Goal: Information Seeking & Learning: Learn about a topic

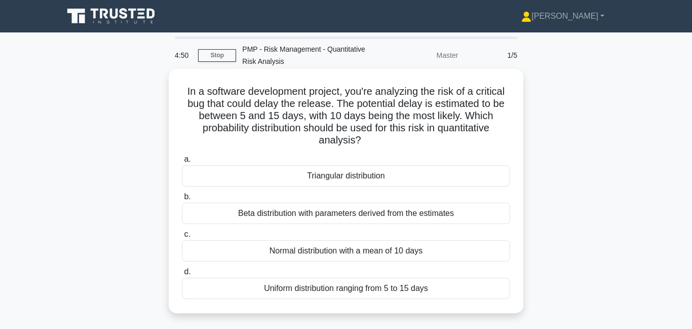
drag, startPoint x: 260, startPoint y: 107, endPoint x: 367, endPoint y: 141, distance: 112.3
click at [367, 141] on h5 "In a software development project, you're analyzing the risk of a critical bug …" at bounding box center [346, 116] width 330 height 62
click at [337, 291] on div "Uniform distribution ranging from 5 to 15 days" at bounding box center [346, 287] width 328 height 21
click at [182, 275] on input "d. Uniform distribution ranging from 5 to 15 days" at bounding box center [182, 271] width 0 height 7
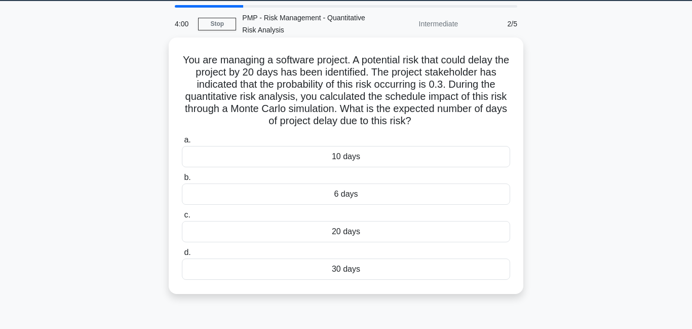
scroll to position [32, 0]
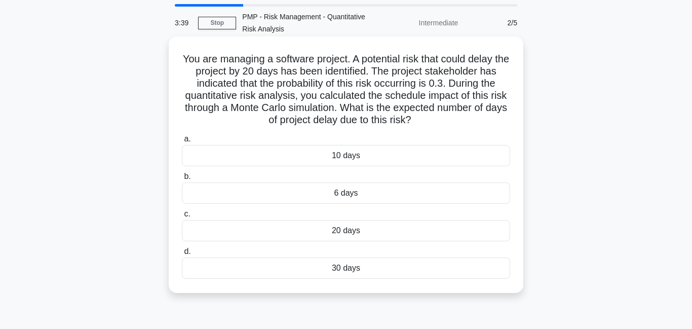
click at [378, 193] on div "6 days" at bounding box center [346, 192] width 328 height 21
click at [182, 180] on input "b. 6 days" at bounding box center [182, 176] width 0 height 7
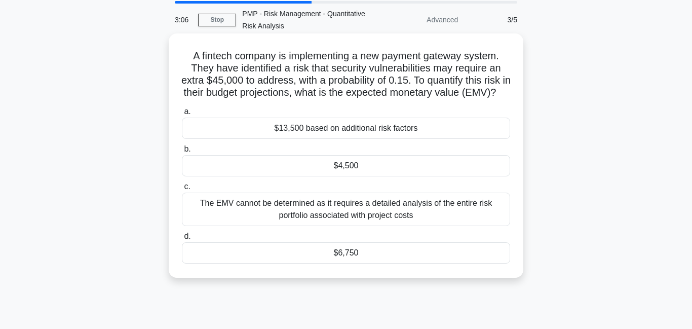
scroll to position [51, 0]
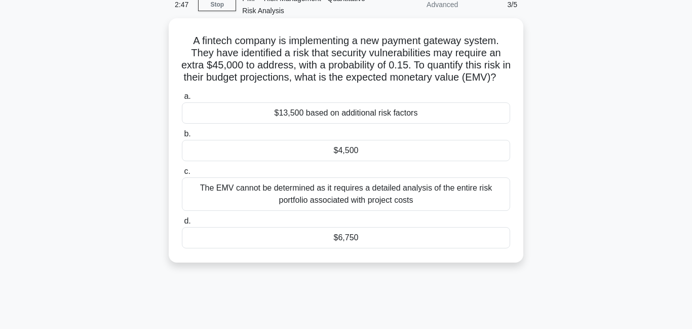
click at [368, 248] on div "$6,750" at bounding box center [346, 237] width 328 height 21
click at [182, 224] on input "d. $6,750" at bounding box center [182, 221] width 0 height 7
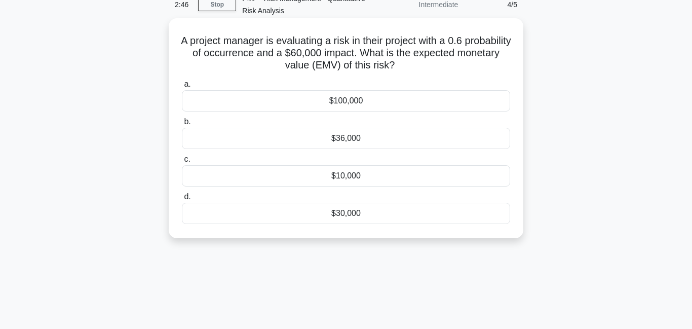
scroll to position [0, 0]
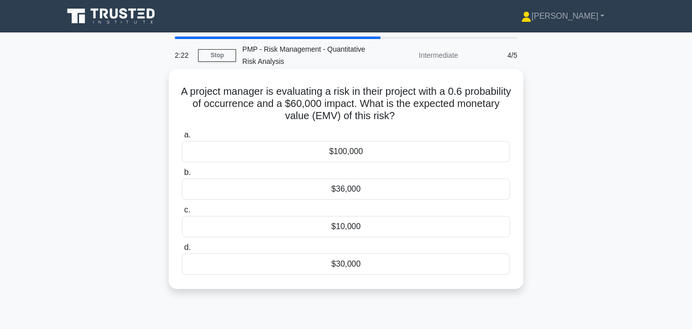
click at [362, 191] on div "$36,000" at bounding box center [346, 188] width 328 height 21
click at [182, 176] on input "b. $36,000" at bounding box center [182, 172] width 0 height 7
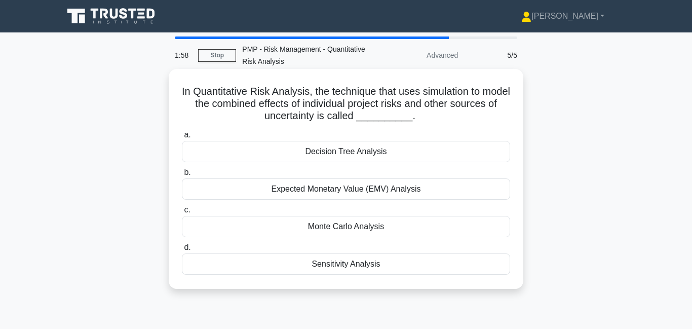
click at [291, 226] on div "Monte Carlo Analysis" at bounding box center [346, 226] width 328 height 21
click at [182, 213] on input "c. Monte Carlo Analysis" at bounding box center [182, 210] width 0 height 7
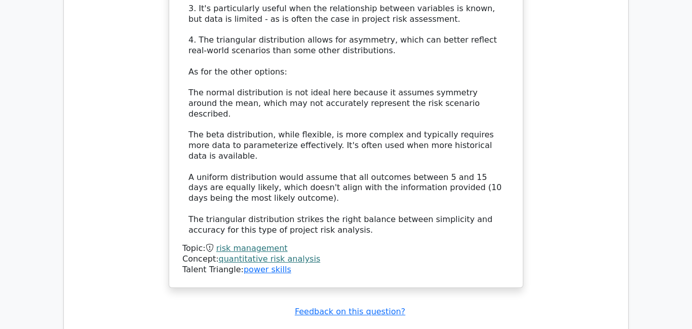
scroll to position [892, 0]
click at [273, 263] on link "power skills" at bounding box center [268, 268] width 48 height 10
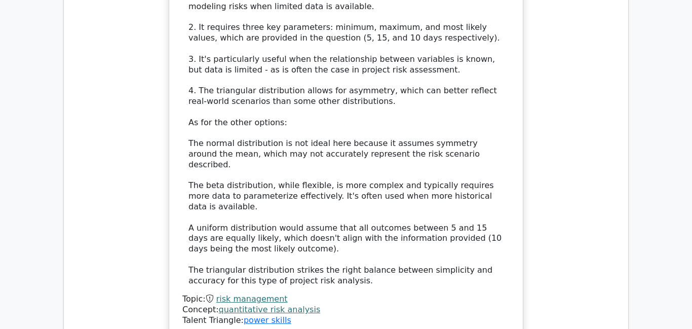
scroll to position [919, 0]
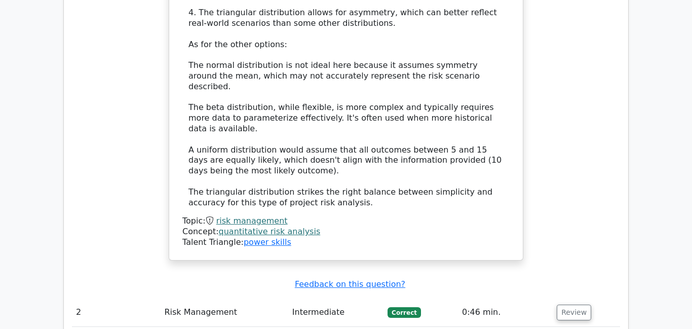
click at [259, 226] on link "quantitative risk analysis" at bounding box center [270, 231] width 102 height 10
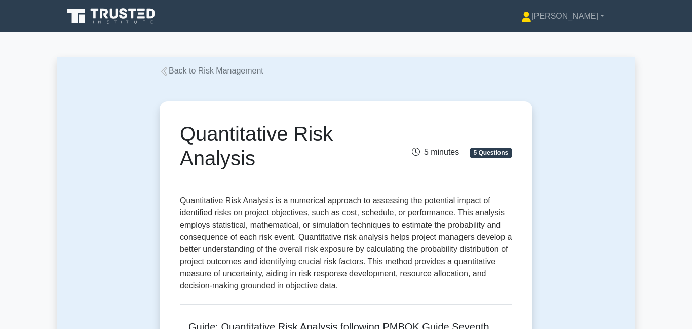
click at [166, 69] on icon at bounding box center [163, 71] width 9 height 9
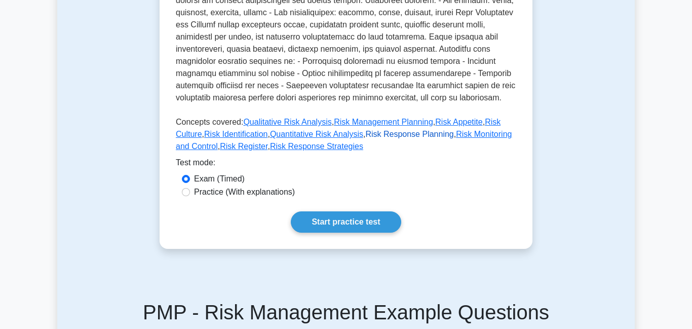
scroll to position [384, 0]
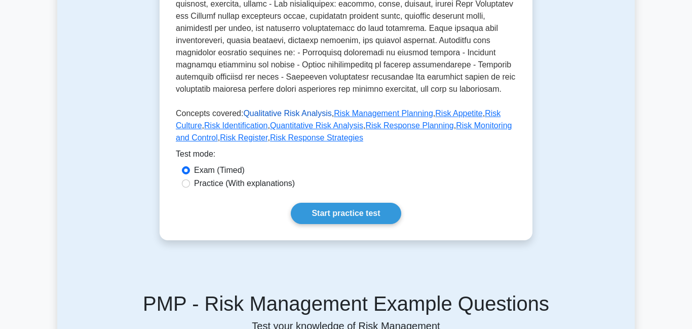
click at [277, 111] on link "Qualitative Risk Analysis" at bounding box center [287, 113] width 88 height 9
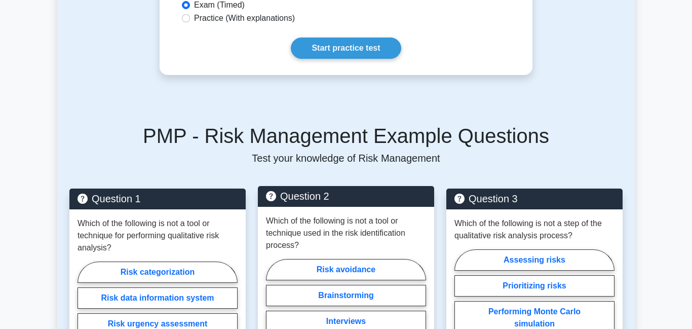
scroll to position [471, 0]
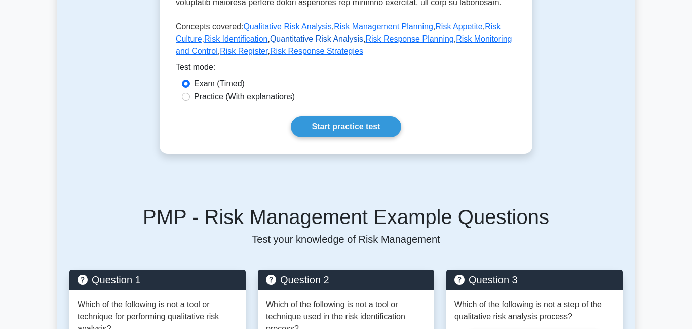
click at [302, 41] on link "Quantitative Risk Analysis" at bounding box center [316, 38] width 93 height 9
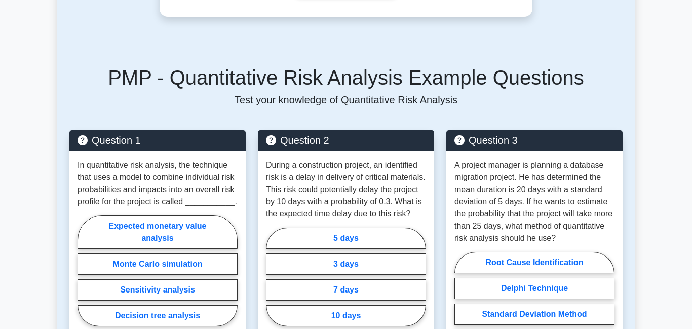
scroll to position [802, 0]
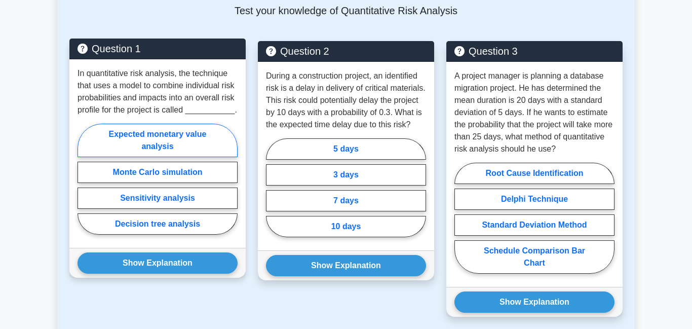
click at [185, 157] on label "Expected monetary value analysis" at bounding box center [157, 140] width 160 height 33
click at [84, 179] on input "Expected monetary value analysis" at bounding box center [80, 182] width 7 height 7
radio input "true"
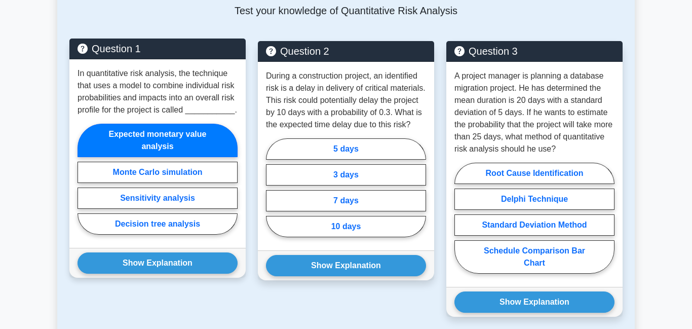
click at [184, 157] on label "Expected monetary value analysis" at bounding box center [157, 140] width 160 height 33
click at [84, 179] on input "Expected monetary value analysis" at bounding box center [80, 182] width 7 height 7
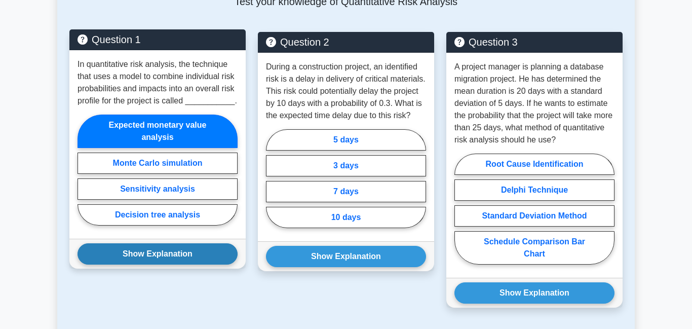
scroll to position [822, 0]
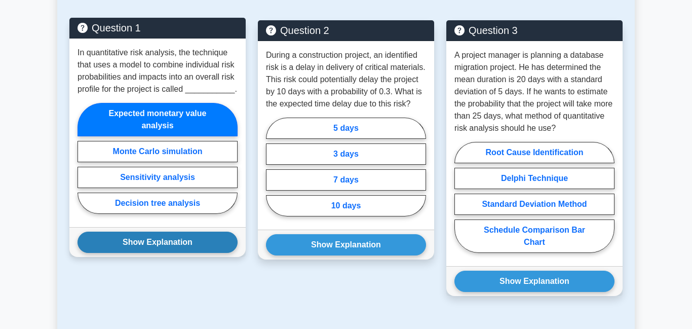
drag, startPoint x: 166, startPoint y: 275, endPoint x: 165, endPoint y: 270, distance: 5.2
click at [166, 253] on button "Show Explanation" at bounding box center [157, 241] width 160 height 21
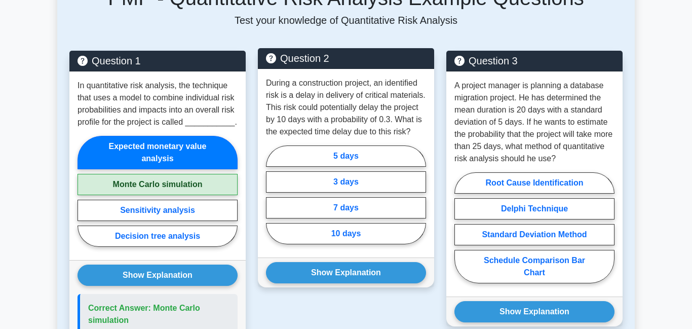
scroll to position [790, 0]
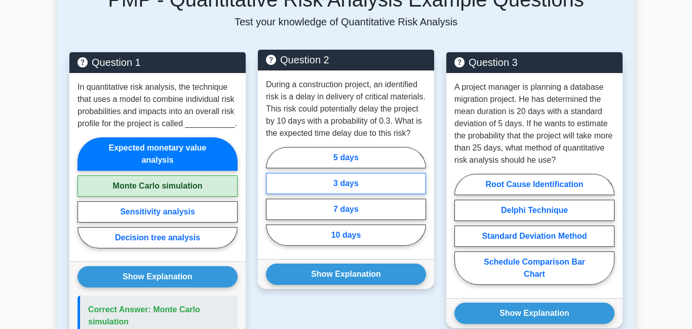
click at [335, 194] on label "3 days" at bounding box center [346, 183] width 160 height 21
click at [272, 203] on input "3 days" at bounding box center [269, 199] width 7 height 7
radio input "true"
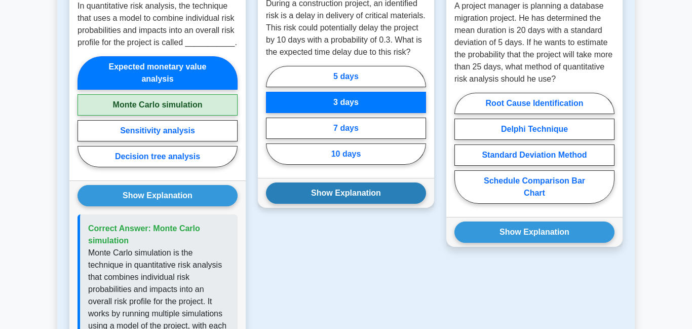
scroll to position [872, 0]
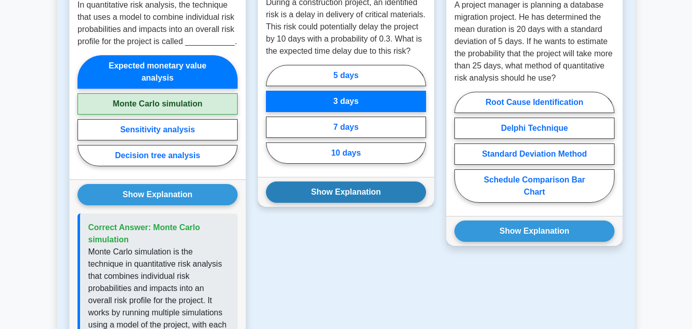
click at [337, 203] on button "Show Explanation" at bounding box center [346, 191] width 160 height 21
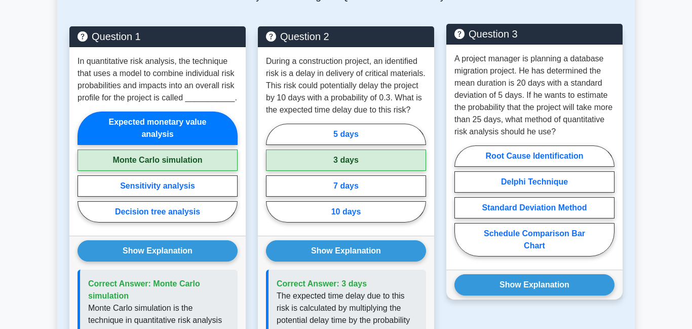
scroll to position [819, 0]
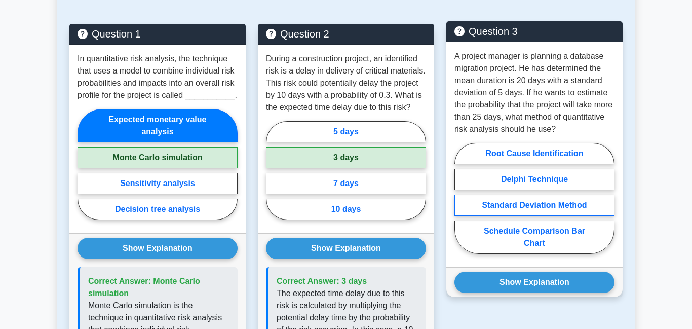
click at [519, 216] on label "Standard Deviation Method" at bounding box center [534, 204] width 160 height 21
click at [461, 205] on input "Standard Deviation Method" at bounding box center [457, 201] width 7 height 7
radio input "true"
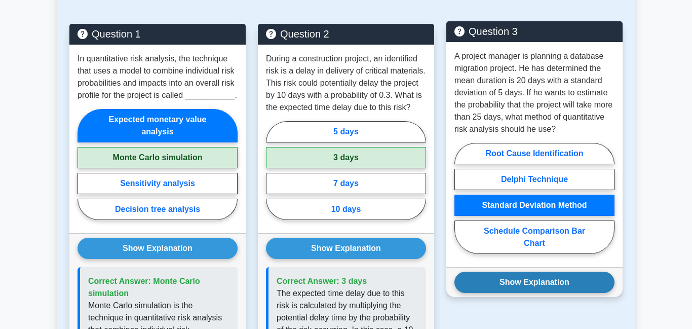
click at [537, 290] on button "Show Explanation" at bounding box center [534, 281] width 160 height 21
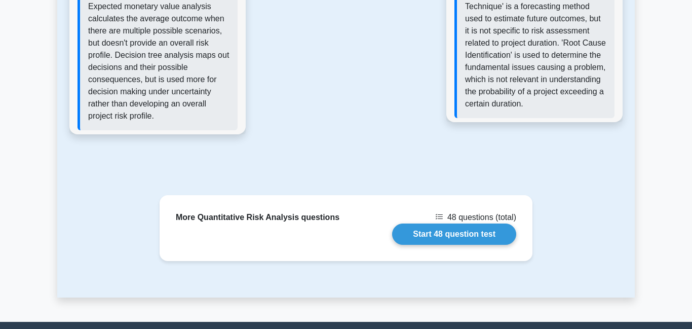
scroll to position [1358, 0]
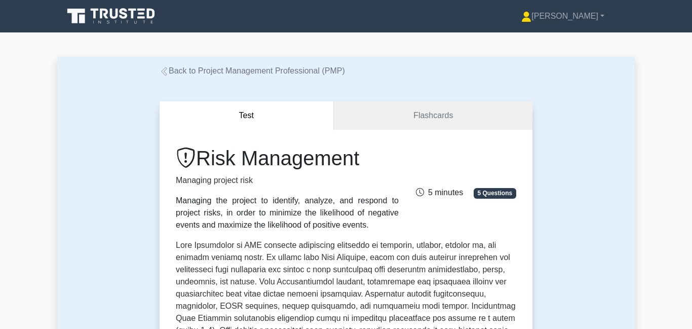
scroll to position [831, 0]
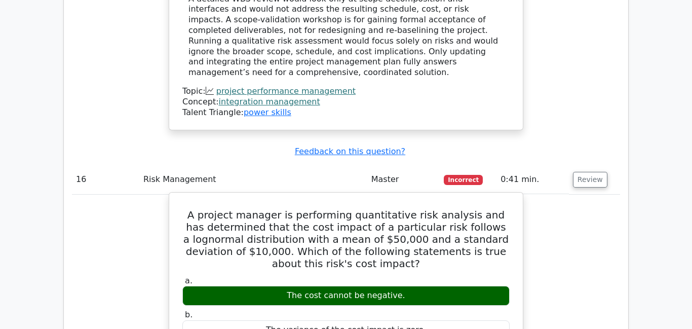
scroll to position [3047, 0]
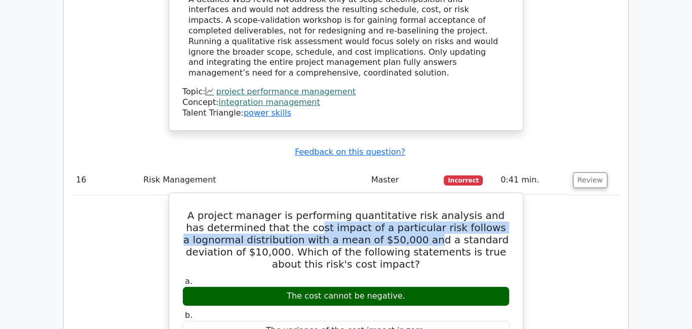
drag, startPoint x: 294, startPoint y: 91, endPoint x: 355, endPoint y: 93, distance: 61.3
click at [355, 209] on h5 "A project manager is performing quantitative risk analysis and has determined t…" at bounding box center [345, 239] width 329 height 61
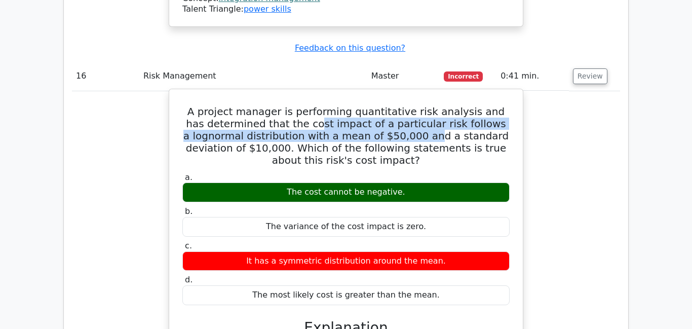
scroll to position [3163, 0]
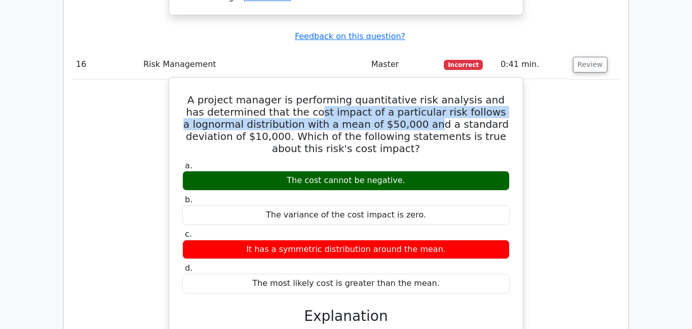
drag, startPoint x: 237, startPoint y: 220, endPoint x: 292, endPoint y: 232, distance: 56.0
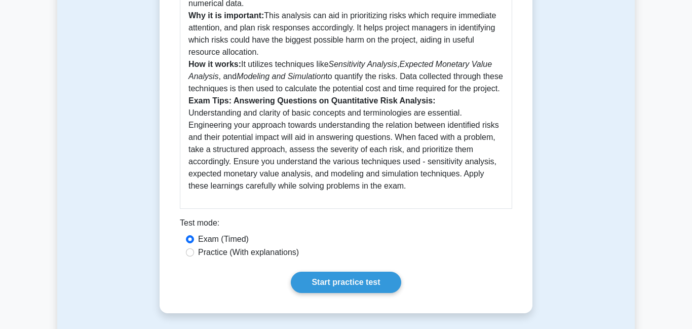
scroll to position [476, 0]
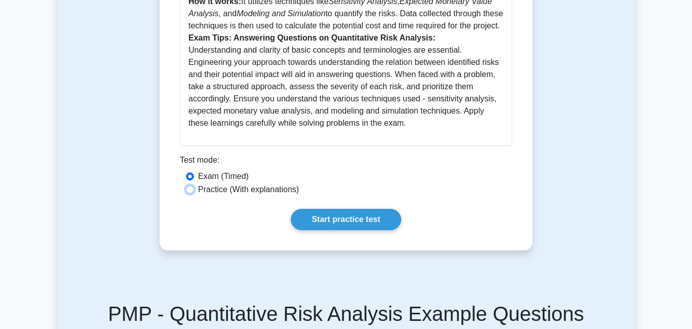
click at [187, 193] on input "Practice (With explanations)" at bounding box center [190, 189] width 8 height 8
radio input "true"
click at [331, 230] on link "Start practice test" at bounding box center [346, 219] width 110 height 21
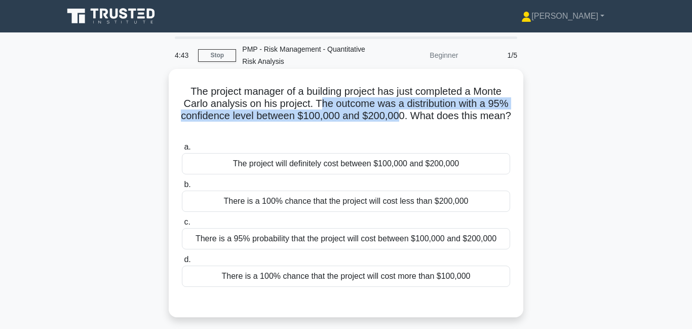
drag, startPoint x: 322, startPoint y: 105, endPoint x: 398, endPoint y: 120, distance: 78.0
click at [398, 120] on h5 "The project manager of a building project has just completed a Monte Carlo anal…" at bounding box center [346, 110] width 330 height 50
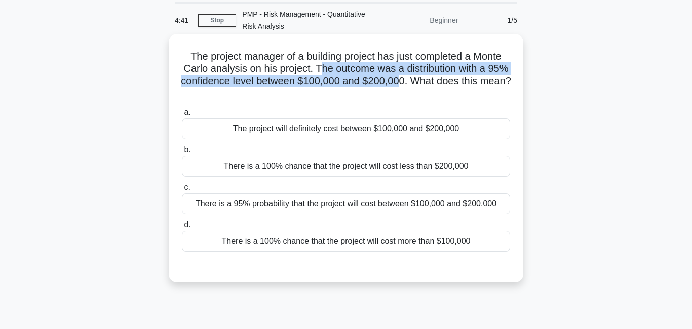
scroll to position [38, 0]
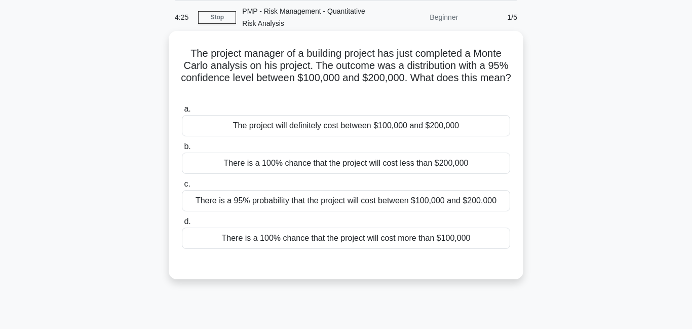
click at [347, 237] on div "There is a 100% chance that the project will cost more than $100,000" at bounding box center [346, 237] width 328 height 21
click at [182, 225] on input "d. There is a 100% chance that the project will cost more than $100,000" at bounding box center [182, 221] width 0 height 7
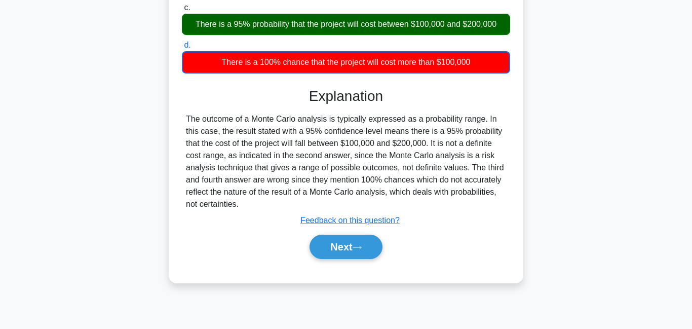
scroll to position [218, 0]
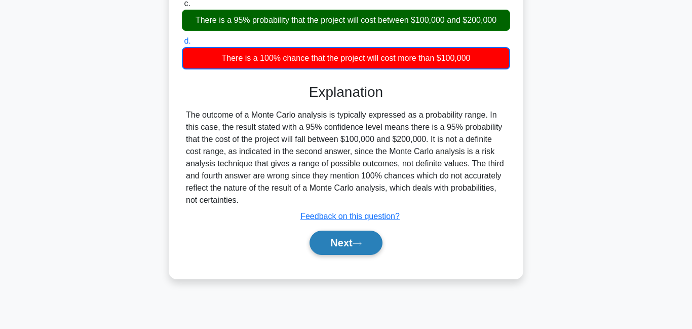
click at [351, 242] on button "Next" at bounding box center [345, 242] width 72 height 24
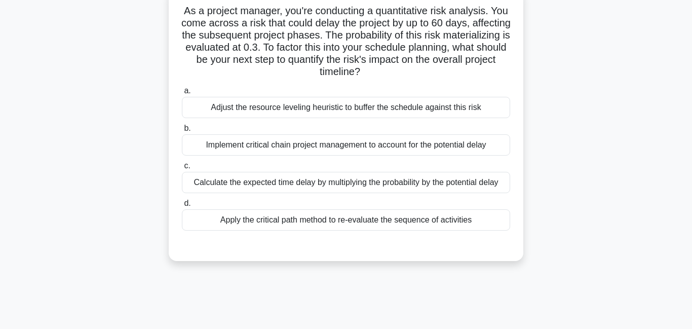
scroll to position [72, 0]
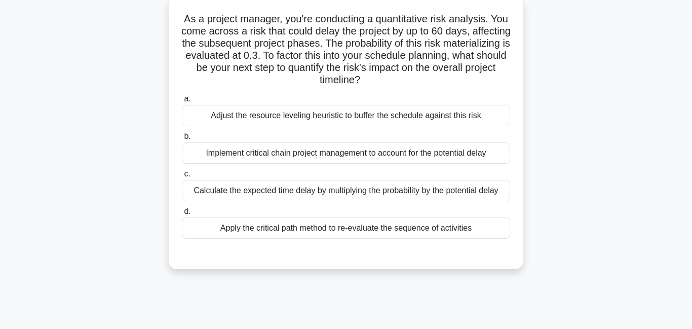
click at [350, 193] on div "Calculate the expected time delay by multiplying the probability by the potenti…" at bounding box center [346, 190] width 328 height 21
click at [182, 177] on input "c. Calculate the expected time delay by multiplying the probability by the pote…" at bounding box center [182, 174] width 0 height 7
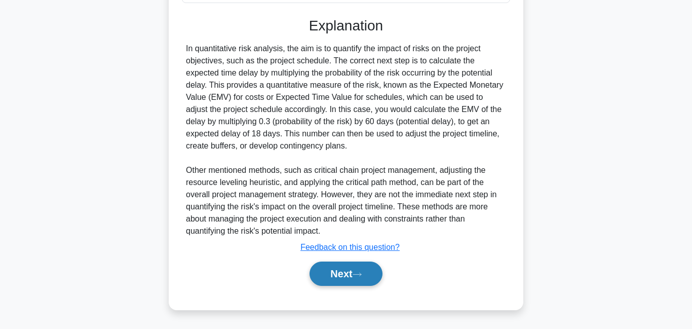
click at [344, 268] on button "Next" at bounding box center [345, 273] width 72 height 24
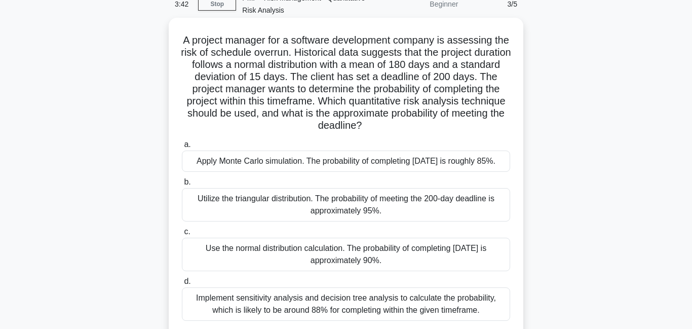
scroll to position [29, 0]
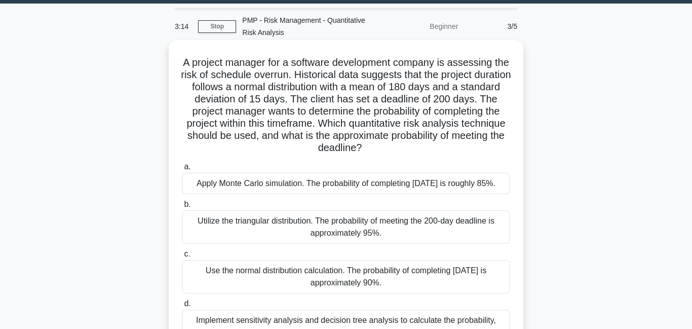
drag, startPoint x: 320, startPoint y: 111, endPoint x: 394, endPoint y: 147, distance: 83.1
click at [394, 147] on h5 "A project manager for a software development company is assessing the risk of s…" at bounding box center [346, 105] width 330 height 98
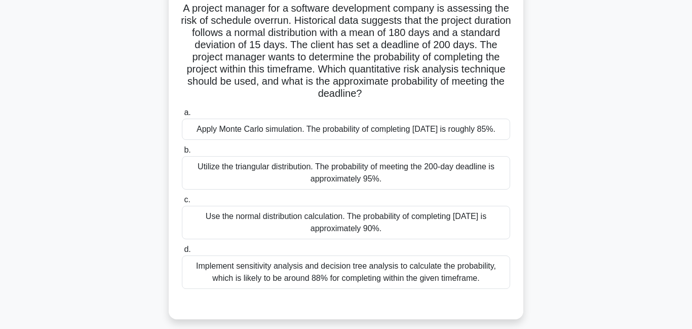
scroll to position [80, 0]
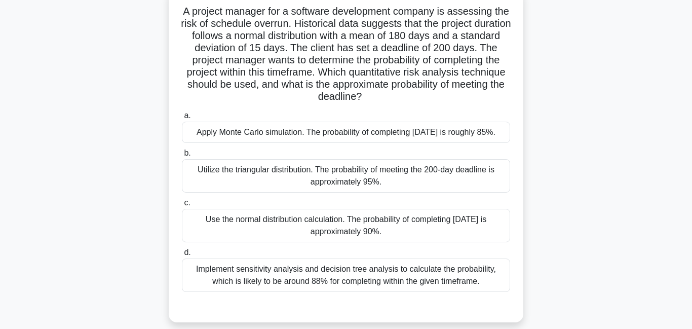
click at [380, 242] on div "Use the normal distribution calculation. The probability of completing within 2…" at bounding box center [346, 225] width 328 height 33
click at [182, 206] on input "c. Use the normal distribution calculation. The probability of completing withi…" at bounding box center [182, 203] width 0 height 7
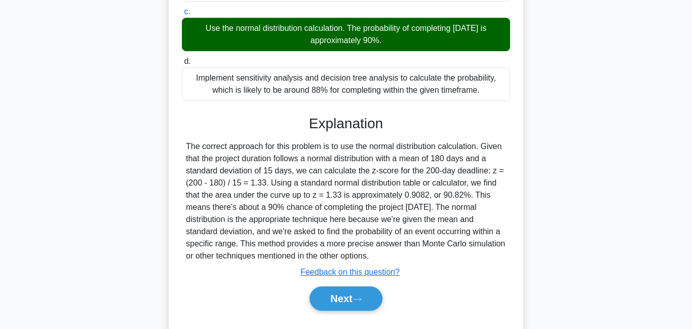
scroll to position [285, 0]
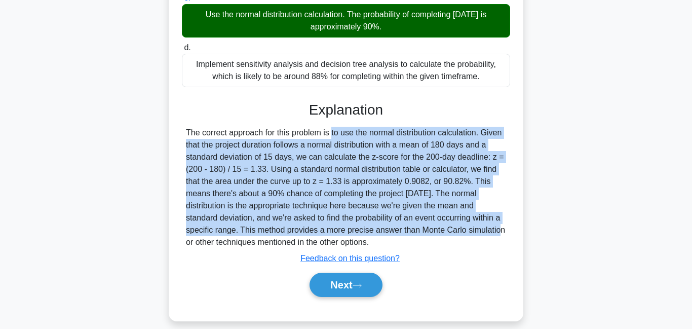
drag, startPoint x: 275, startPoint y: 149, endPoint x: 403, endPoint y: 238, distance: 155.6
click at [404, 238] on div "The correct approach for this problem is to use the normal distribution calcula…" at bounding box center [346, 188] width 320 height 122
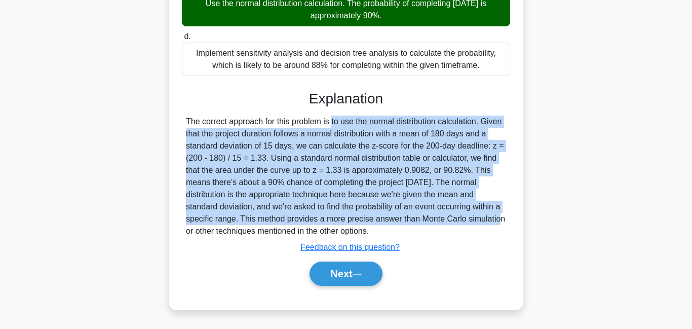
scroll to position [308, 0]
click at [327, 272] on button "Next" at bounding box center [345, 273] width 72 height 24
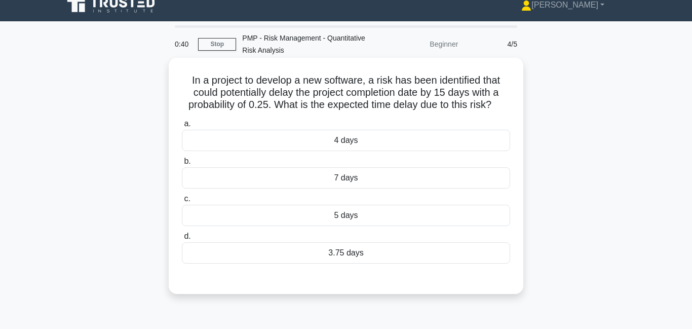
scroll to position [0, 0]
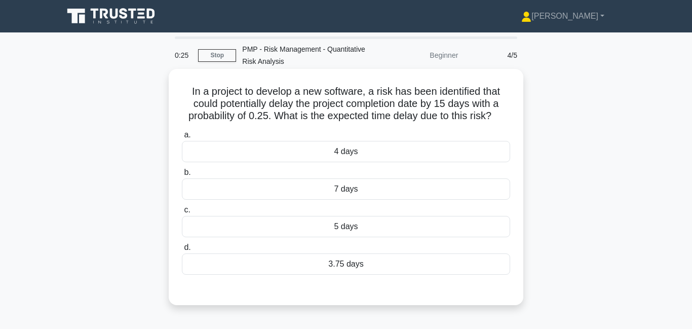
click at [346, 266] on div "3.75 days" at bounding box center [346, 263] width 328 height 21
click at [182, 251] on input "d. 3.75 days" at bounding box center [182, 247] width 0 height 7
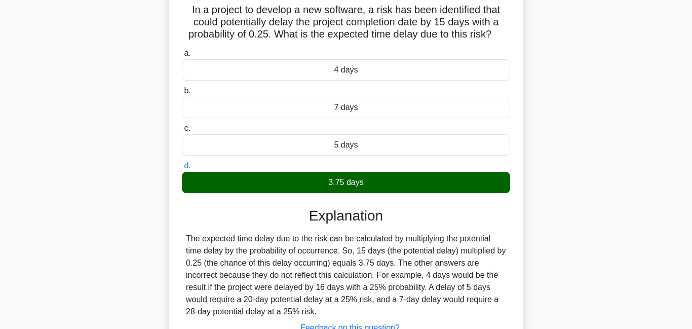
scroll to position [218, 0]
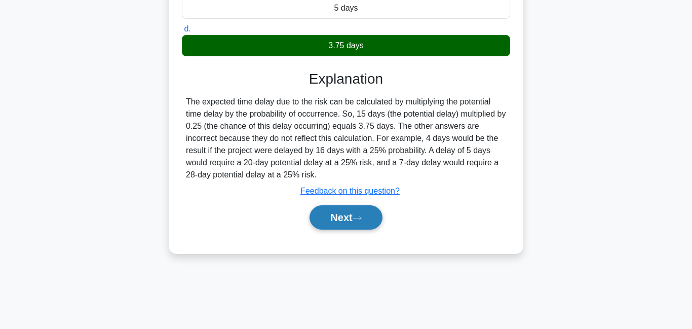
click at [362, 215] on button "Next" at bounding box center [345, 217] width 72 height 24
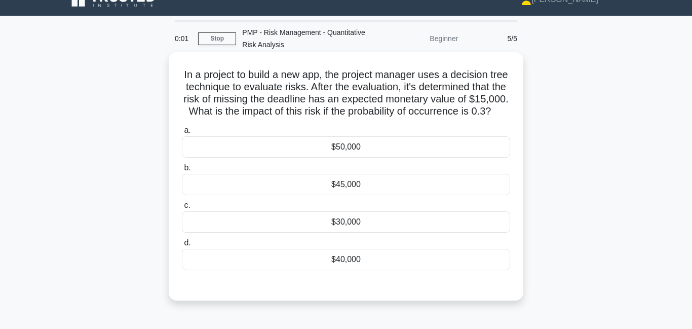
scroll to position [19, 0]
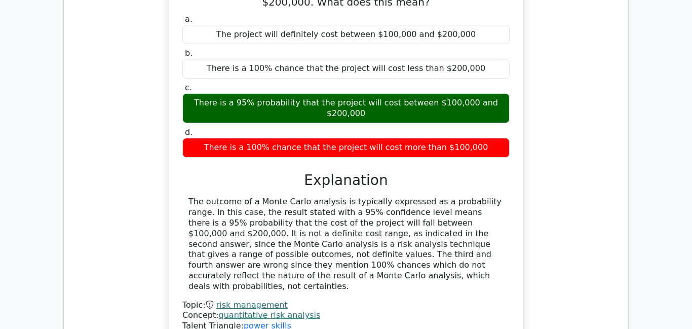
scroll to position [604, 0]
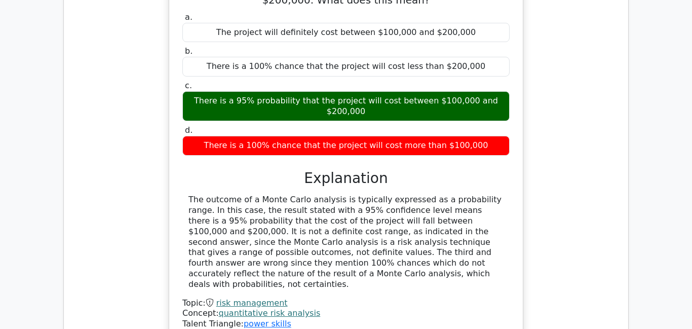
drag, startPoint x: 240, startPoint y: 178, endPoint x: 296, endPoint y: 255, distance: 94.6
click at [296, 255] on div "The outcome of a Monte Carlo analysis is typically expressed as a probability r…" at bounding box center [345, 241] width 315 height 95
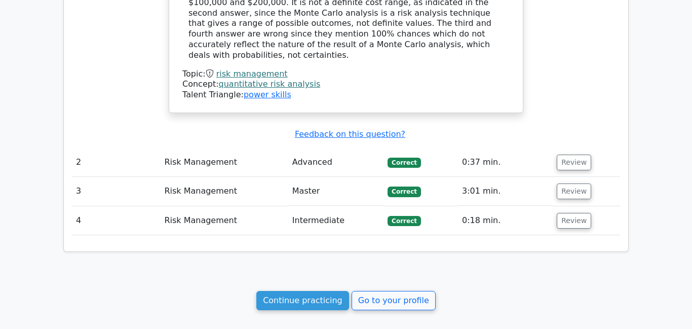
scroll to position [928, 0]
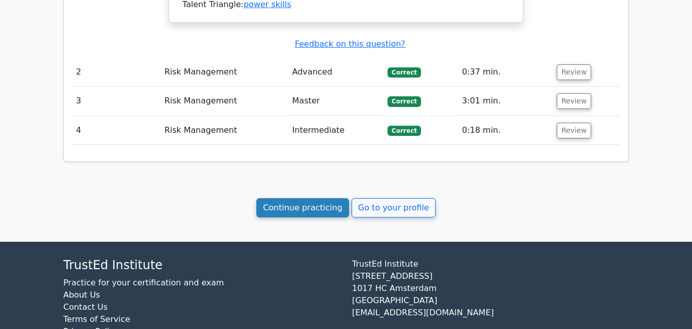
click at [328, 198] on link "Continue practicing" at bounding box center [302, 207] width 93 height 19
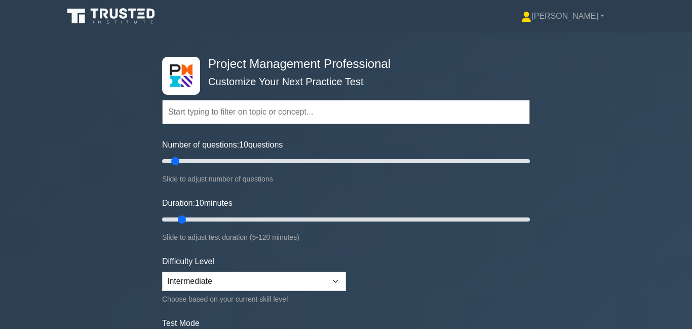
scroll to position [69, 0]
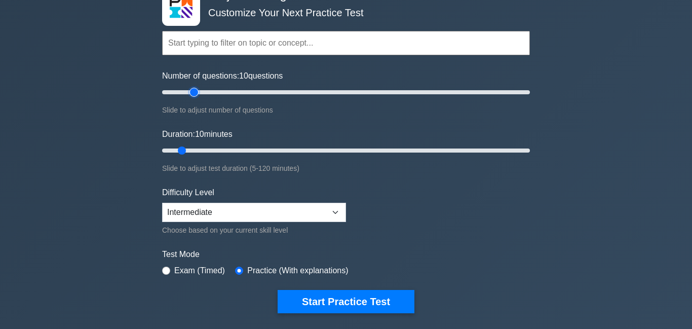
type input "20"
click at [195, 93] on input "Number of questions: 10 questions" at bounding box center [346, 92] width 368 height 12
type input "25"
click at [226, 152] on input "Duration: 10 minutes" at bounding box center [346, 150] width 368 height 12
click at [170, 270] on input "radio" at bounding box center [166, 270] width 8 height 8
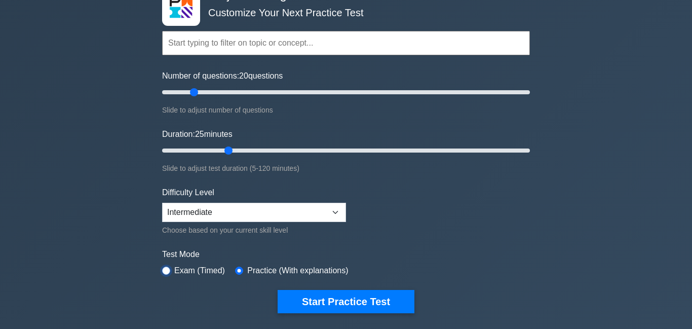
radio input "true"
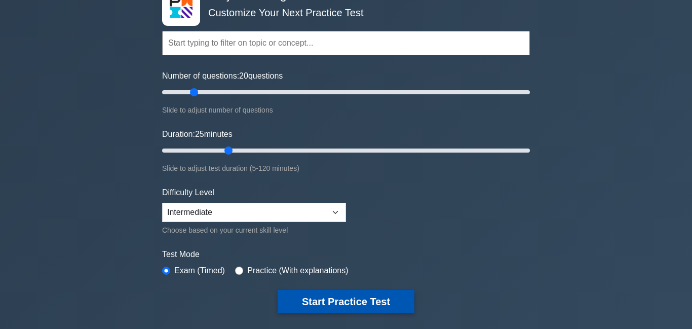
click at [344, 298] on button "Start Practice Test" at bounding box center [345, 301] width 137 height 23
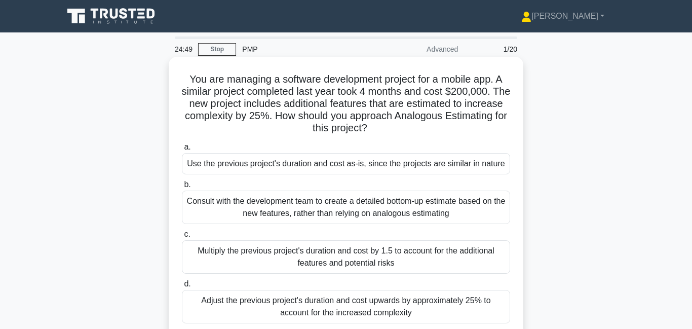
drag, startPoint x: 309, startPoint y: 98, endPoint x: 402, endPoint y: 136, distance: 100.1
click at [402, 137] on div "You are managing a software development project for a mobile app. A similar pro…" at bounding box center [346, 197] width 346 height 272
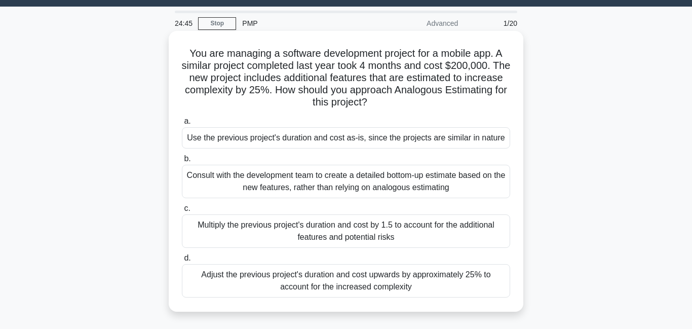
scroll to position [30, 0]
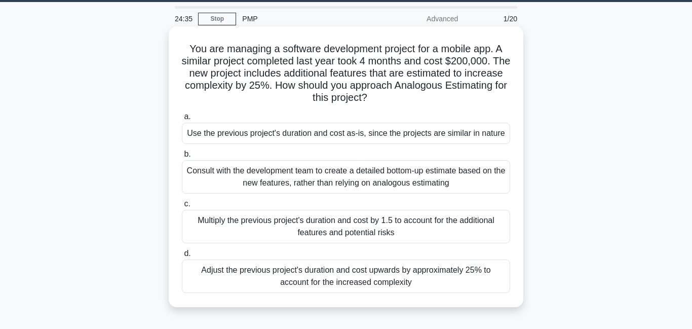
click at [345, 282] on div "Adjust the previous project's duration and cost upwards by approximately 25% to…" at bounding box center [346, 275] width 328 height 33
click at [182, 257] on input "d. Adjust the previous project's duration and cost upwards by approximately 25%…" at bounding box center [182, 253] width 0 height 7
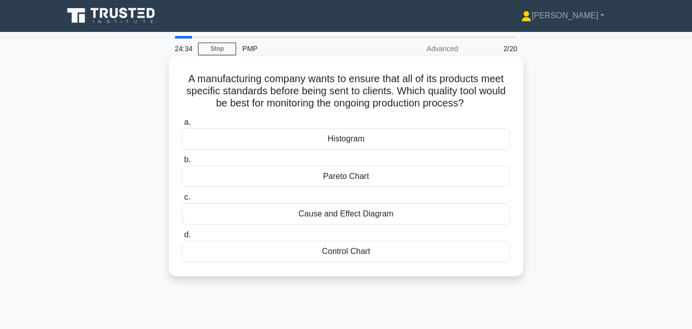
scroll to position [0, 0]
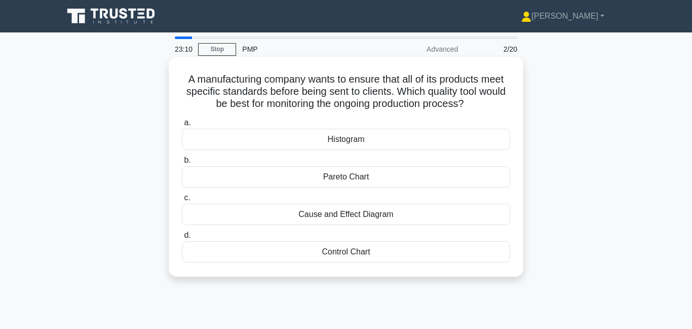
click at [414, 248] on div "Control Chart" at bounding box center [346, 251] width 328 height 21
click at [182, 238] on input "d. Control Chart" at bounding box center [182, 235] width 0 height 7
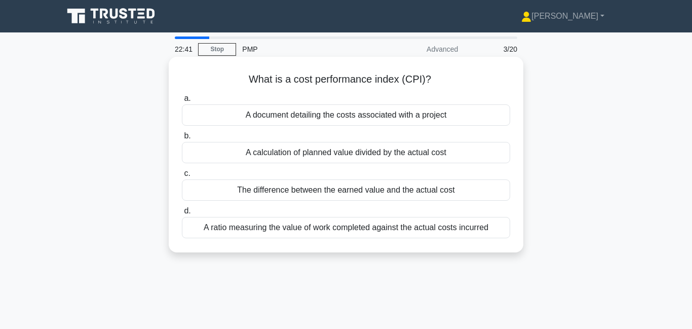
click at [335, 191] on div "The difference between the earned value and the actual cost" at bounding box center [346, 189] width 328 height 21
click at [182, 177] on input "c. The difference between the earned value and the actual cost" at bounding box center [182, 173] width 0 height 7
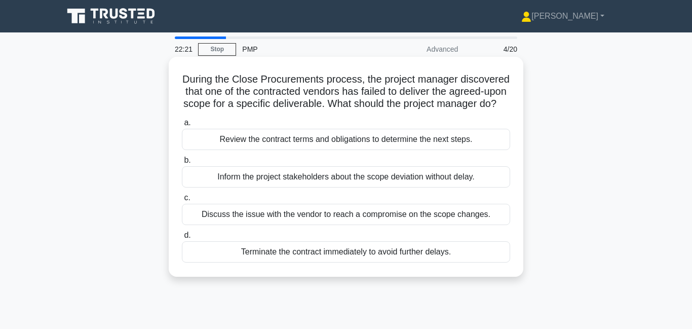
click at [317, 143] on div "Review the contract terms and obligations to determine the next steps." at bounding box center [346, 139] width 328 height 21
click at [182, 126] on input "a. Review the contract terms and obligations to determine the next steps." at bounding box center [182, 122] width 0 height 7
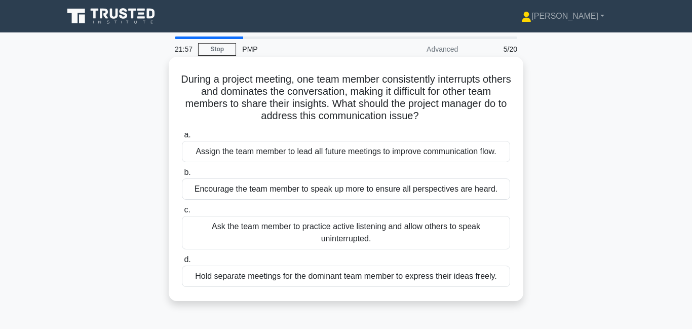
click at [321, 235] on div "Ask the team member to practice active listening and allow others to speak unin…" at bounding box center [346, 232] width 328 height 33
click at [182, 213] on input "c. Ask the team member to practice active listening and allow others to speak u…" at bounding box center [182, 210] width 0 height 7
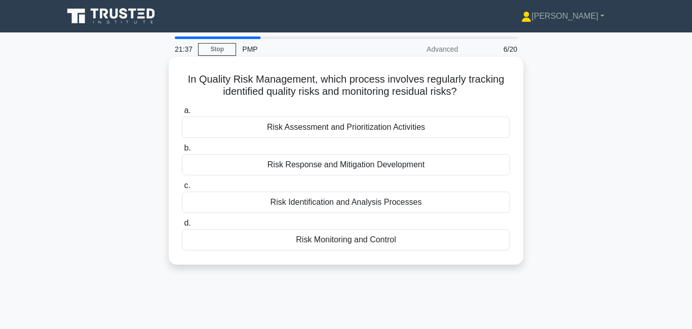
click at [344, 237] on div "Risk Monitoring and Control" at bounding box center [346, 239] width 328 height 21
click at [182, 226] on input "d. Risk Monitoring and Control" at bounding box center [182, 223] width 0 height 7
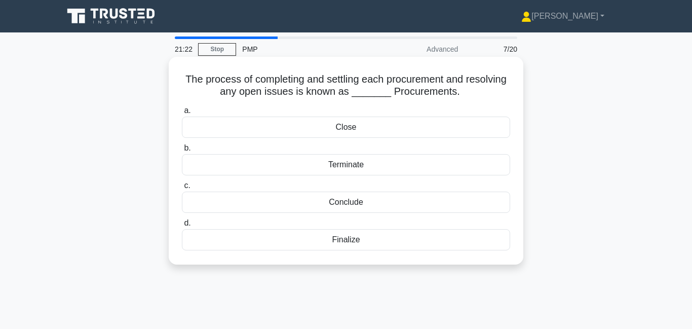
click at [362, 126] on div "Close" at bounding box center [346, 126] width 328 height 21
click at [182, 114] on input "a. Close" at bounding box center [182, 110] width 0 height 7
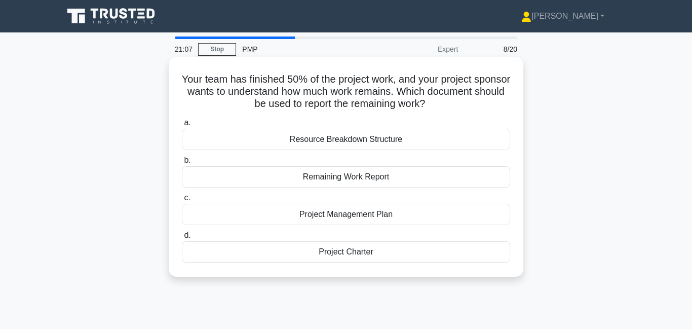
click at [340, 181] on div "Remaining Work Report" at bounding box center [346, 176] width 328 height 21
click at [182, 164] on input "b. Remaining Work Report" at bounding box center [182, 160] width 0 height 7
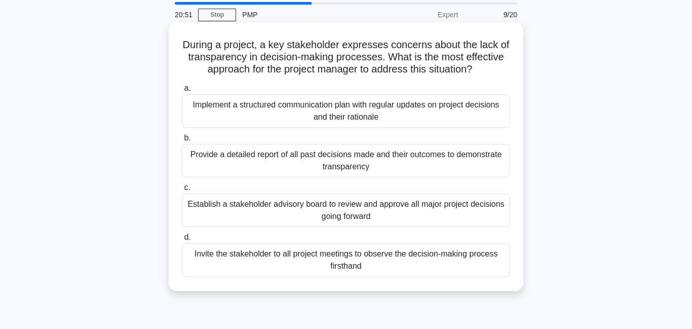
scroll to position [36, 0]
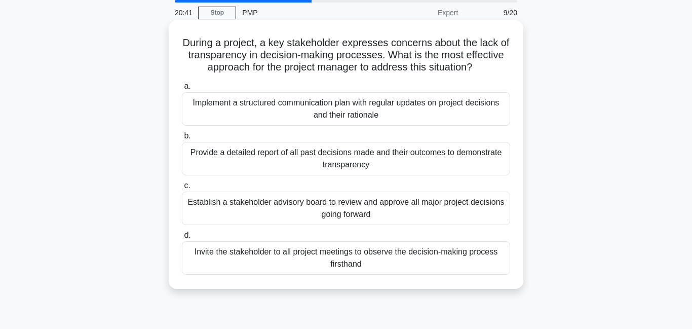
click at [334, 116] on div "Implement a structured communication plan with regular updates on project decis…" at bounding box center [346, 108] width 328 height 33
click at [182, 90] on input "a. Implement a structured communication plan with regular updates on project de…" at bounding box center [182, 86] width 0 height 7
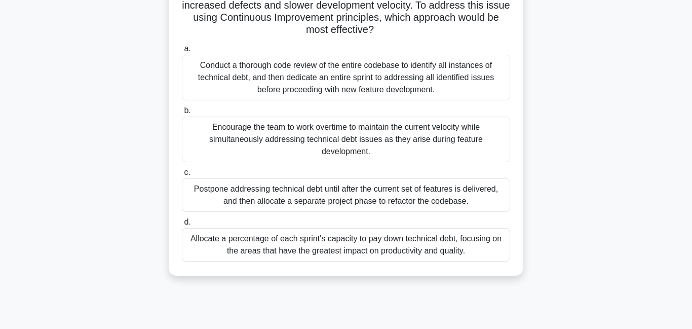
scroll to position [112, 0]
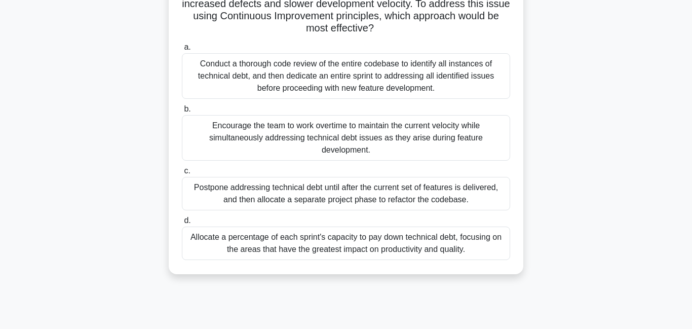
click at [341, 236] on div "Allocate a percentage of each sprint's capacity to pay down technical debt, foc…" at bounding box center [346, 242] width 328 height 33
click at [182, 224] on input "d. Allocate a percentage of each sprint's capacity to pay down technical debt, …" at bounding box center [182, 220] width 0 height 7
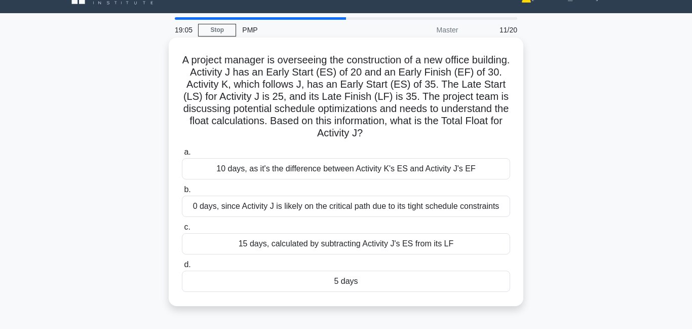
scroll to position [7, 0]
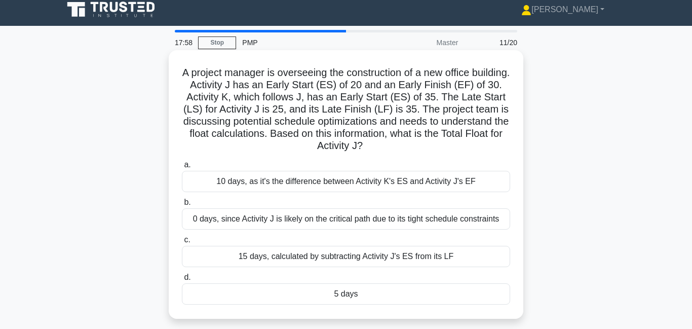
click at [294, 255] on div "15 days, calculated by subtracting Activity J's ES from its LF" at bounding box center [346, 256] width 328 height 21
click at [182, 243] on input "c. 15 days, calculated by subtracting Activity J's ES from its LF" at bounding box center [182, 239] width 0 height 7
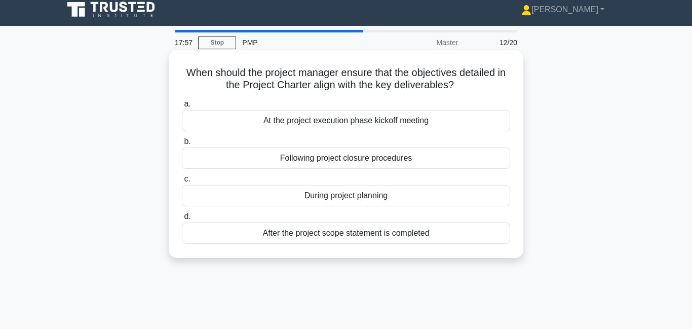
scroll to position [0, 0]
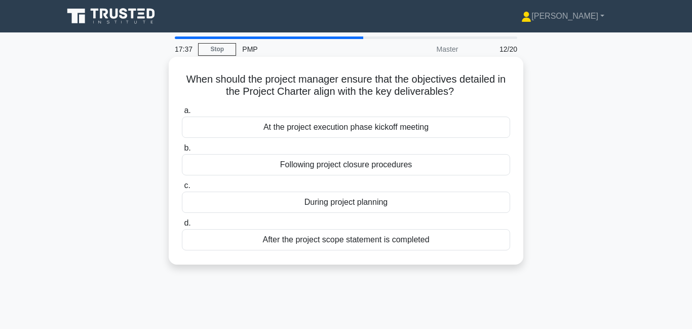
click at [281, 206] on div "During project planning" at bounding box center [346, 201] width 328 height 21
click at [182, 189] on input "c. During project planning" at bounding box center [182, 185] width 0 height 7
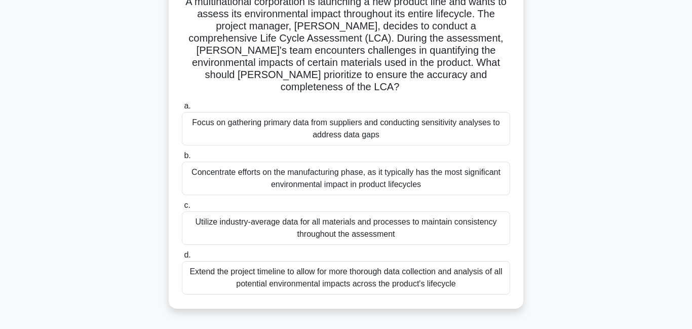
scroll to position [110, 0]
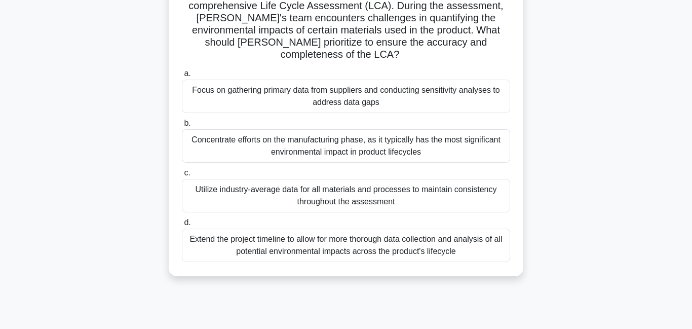
click at [346, 87] on div "Focus on gathering primary data from suppliers and conducting sensitivity analy…" at bounding box center [346, 95] width 328 height 33
click at [182, 77] on input "a. Focus on gathering primary data from suppliers and conducting sensitivity an…" at bounding box center [182, 73] width 0 height 7
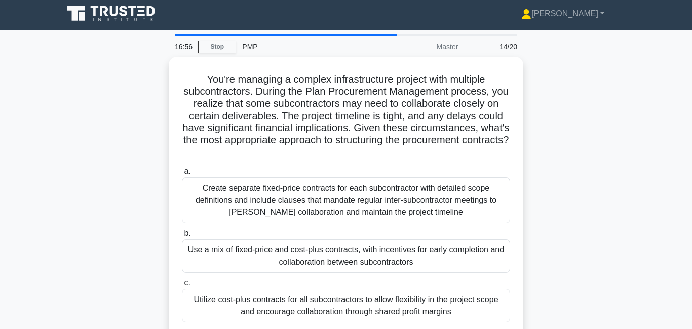
scroll to position [0, 0]
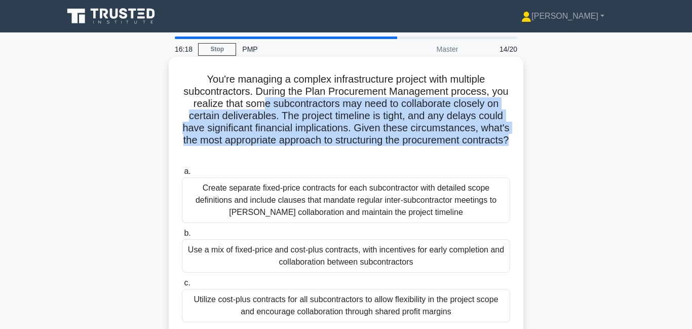
drag, startPoint x: 268, startPoint y: 102, endPoint x: 513, endPoint y: 141, distance: 248.1
click at [513, 141] on div "You're managing a complex infrastructure project with multiple subcontractors. …" at bounding box center [346, 221] width 346 height 321
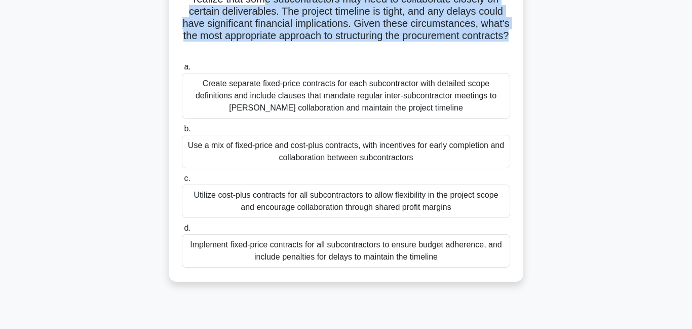
scroll to position [103, 0]
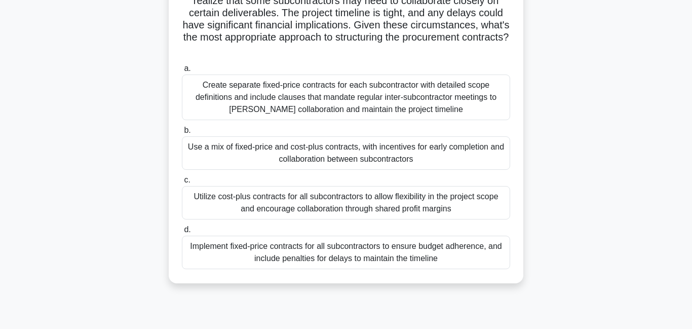
click at [322, 103] on div "Create separate fixed-price contracts for each subcontractor with detailed scop…" at bounding box center [346, 97] width 328 height 46
click at [182, 72] on input "a. Create separate fixed-price contracts for each subcontractor with detailed s…" at bounding box center [182, 68] width 0 height 7
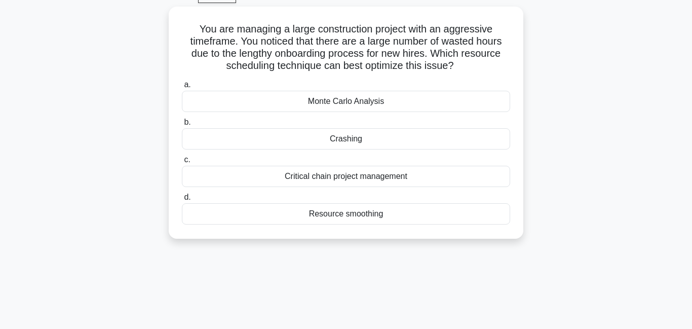
scroll to position [0, 0]
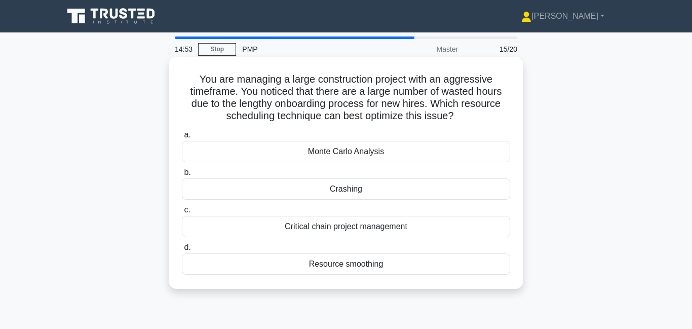
click at [341, 266] on div "Resource smoothing" at bounding box center [346, 263] width 328 height 21
click at [182, 251] on input "d. Resource smoothing" at bounding box center [182, 247] width 0 height 7
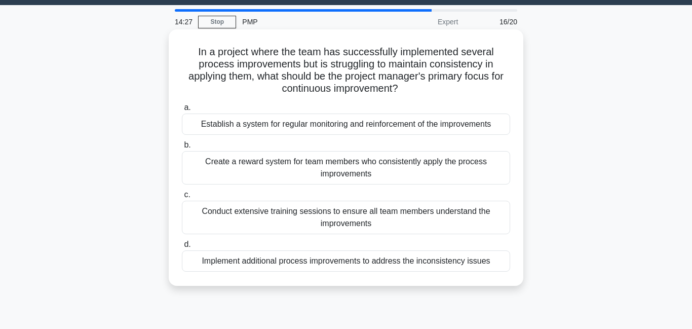
scroll to position [36, 0]
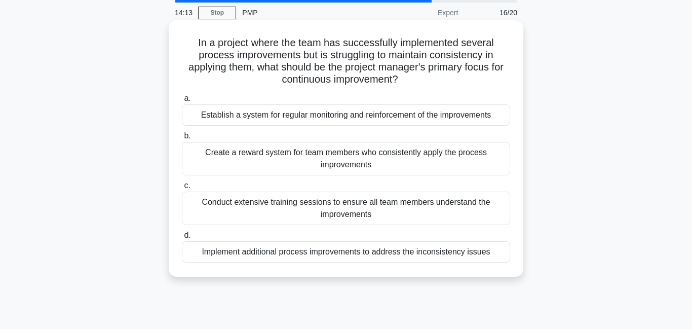
click at [276, 164] on div "Create a reward system for team members who consistently apply the process impr…" at bounding box center [346, 158] width 328 height 33
click at [182, 139] on input "b. Create a reward system for team members who consistently apply the process i…" at bounding box center [182, 136] width 0 height 7
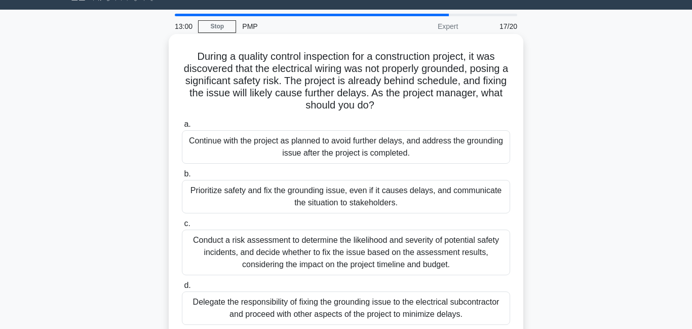
scroll to position [55, 0]
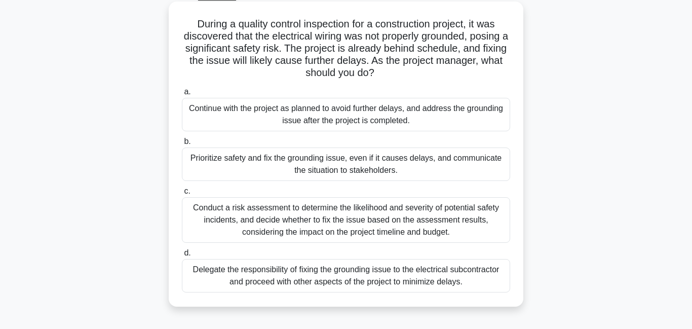
click at [333, 165] on div "Prioritize safety and fix the grounding issue, even if it causes delays, and co…" at bounding box center [346, 163] width 328 height 33
click at [182, 145] on input "b. Prioritize safety and fix the grounding issue, even if it causes delays, and…" at bounding box center [182, 141] width 0 height 7
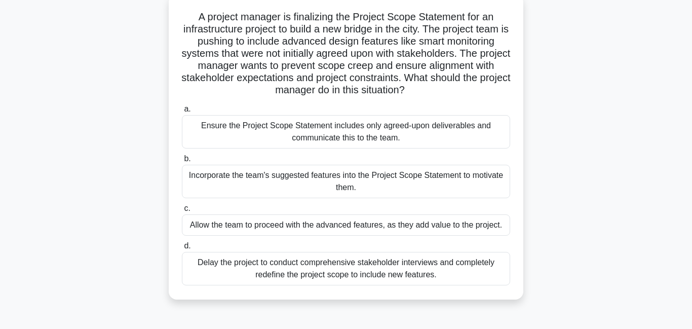
scroll to position [77, 0]
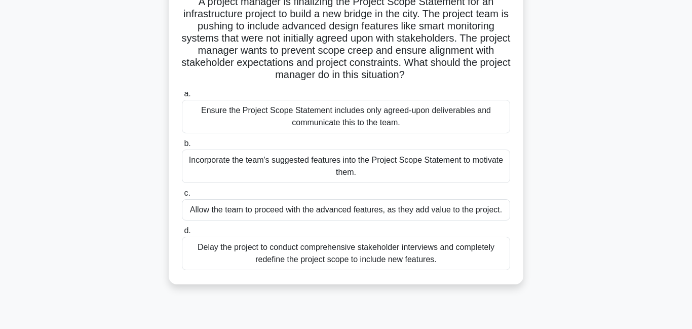
click at [318, 114] on div "Ensure the Project Scope Statement includes only agreed-upon deliverables and c…" at bounding box center [346, 116] width 328 height 33
click at [326, 122] on div "Ensure the Project Scope Statement includes only agreed-upon deliverables and c…" at bounding box center [346, 116] width 328 height 33
click at [182, 97] on input "a. Ensure the Project Scope Statement includes only agreed-upon deliverables an…" at bounding box center [182, 94] width 0 height 7
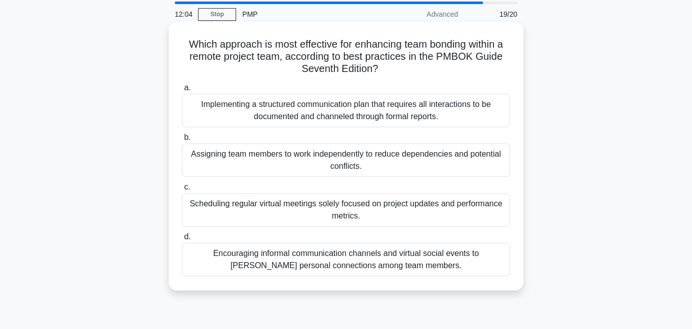
scroll to position [36, 0]
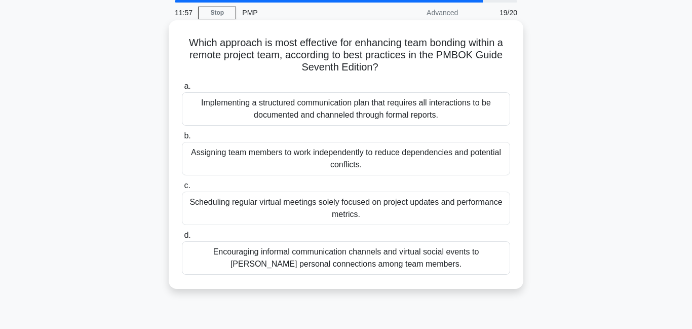
click at [283, 261] on div "Encouraging informal communication channels and virtual social events to foster…" at bounding box center [346, 257] width 328 height 33
click at [182, 238] on input "d. Encouraging informal communication channels and virtual social events to fos…" at bounding box center [182, 235] width 0 height 7
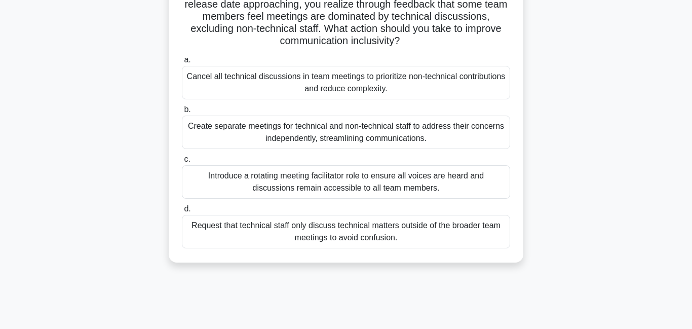
scroll to position [93, 0]
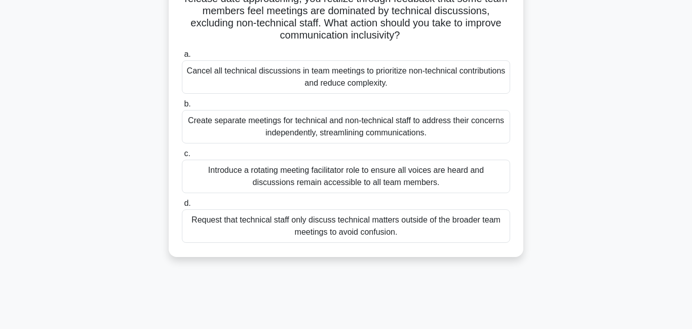
click at [283, 185] on div "Introduce a rotating meeting facilitator role to ensure all voices are heard an…" at bounding box center [346, 175] width 328 height 33
click at [182, 157] on input "c. Introduce a rotating meeting facilitator role to ensure all voices are heard…" at bounding box center [182, 153] width 0 height 7
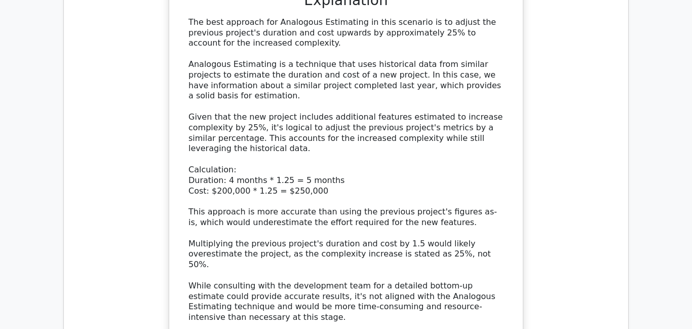
scroll to position [1395, 0]
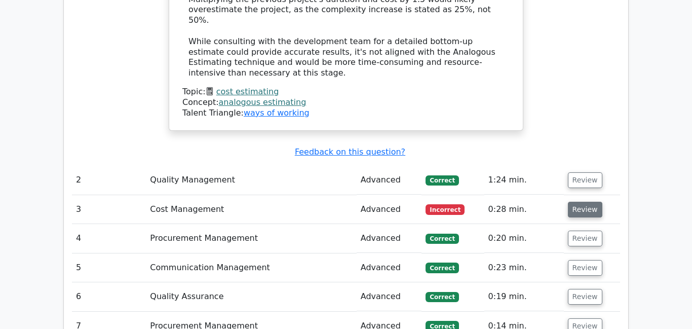
click at [576, 202] on button "Review" at bounding box center [585, 210] width 34 height 16
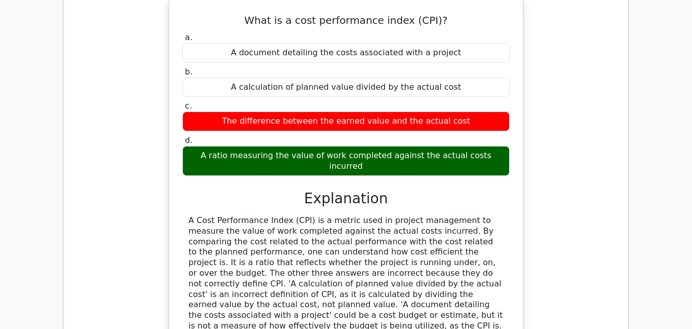
scroll to position [1656, 0]
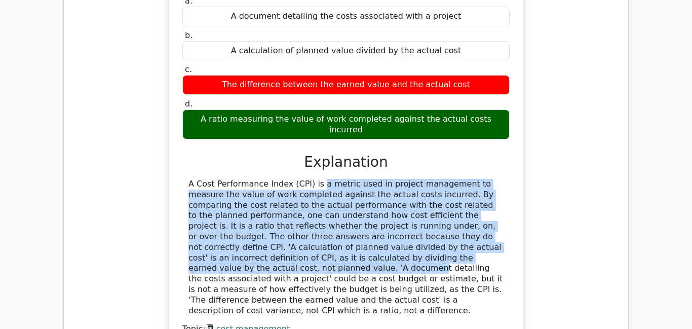
drag, startPoint x: 254, startPoint y: 119, endPoint x: 326, endPoint y: 190, distance: 100.3
click at [323, 193] on div "A Cost Performance Index (CPI) is a metric used in project management to measur…" at bounding box center [345, 247] width 315 height 137
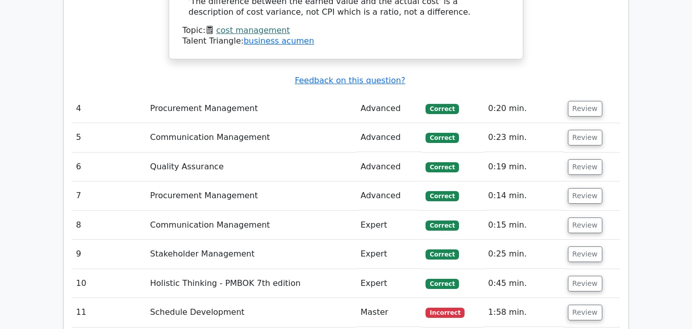
scroll to position [1980, 0]
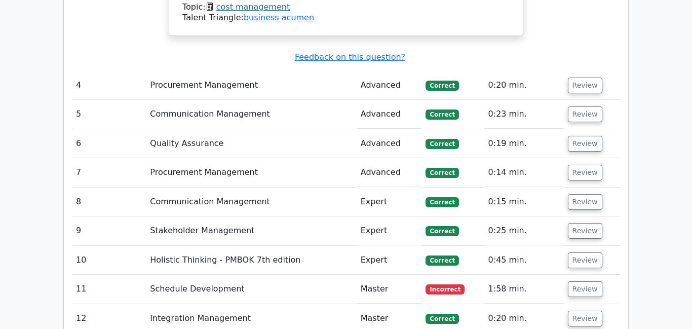
drag, startPoint x: 568, startPoint y: 215, endPoint x: 530, endPoint y: 209, distance: 38.0
click at [568, 281] on button "Review" at bounding box center [585, 289] width 34 height 16
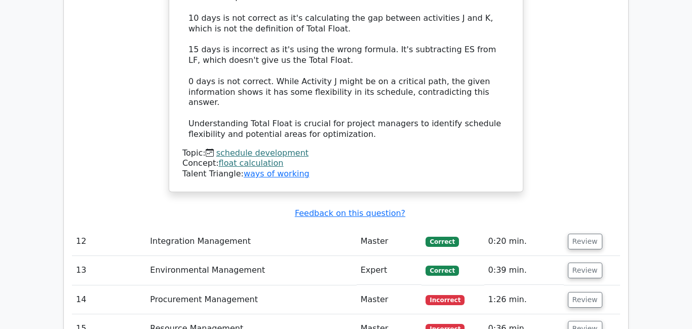
scroll to position [2813, 0]
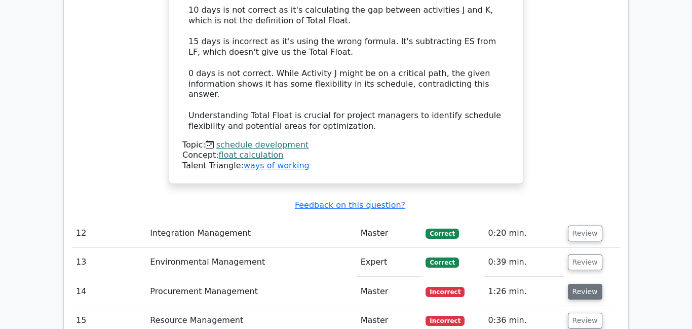
click at [573, 284] on button "Review" at bounding box center [585, 292] width 34 height 16
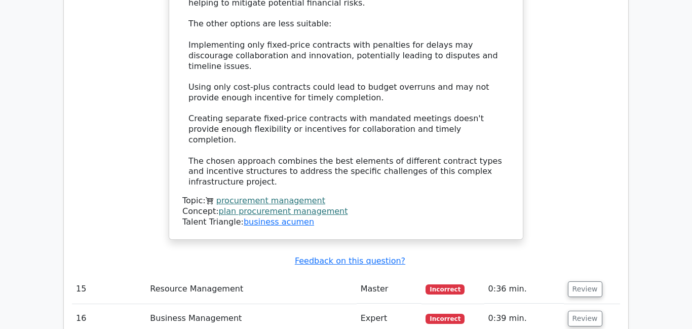
scroll to position [3703, 0]
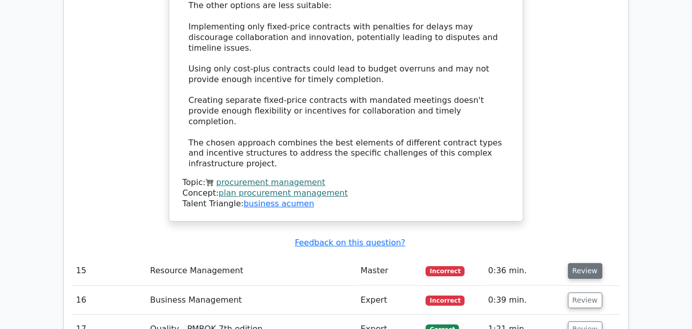
drag, startPoint x: 582, startPoint y: 119, endPoint x: 565, endPoint y: 119, distance: 17.2
click at [581, 263] on button "Review" at bounding box center [585, 271] width 34 height 16
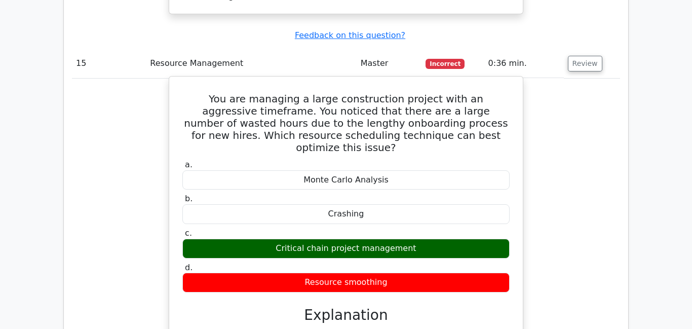
scroll to position [3938, 0]
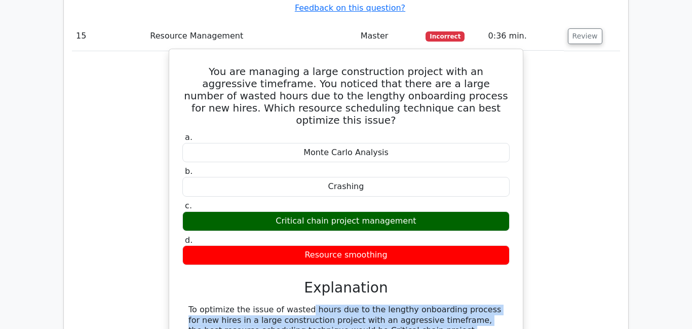
drag, startPoint x: 242, startPoint y: 148, endPoint x: 234, endPoint y: 247, distance: 99.5
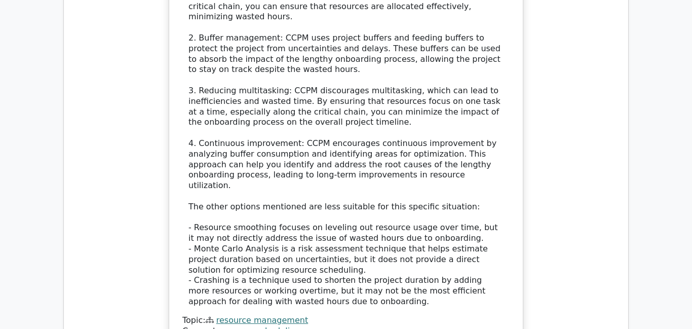
scroll to position [4403, 0]
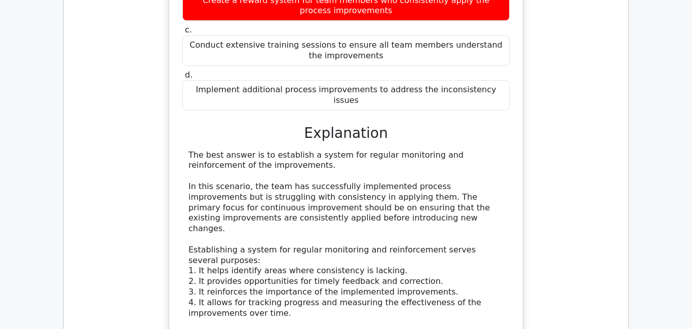
scroll to position [5002, 0]
